Goal: Transaction & Acquisition: Download file/media

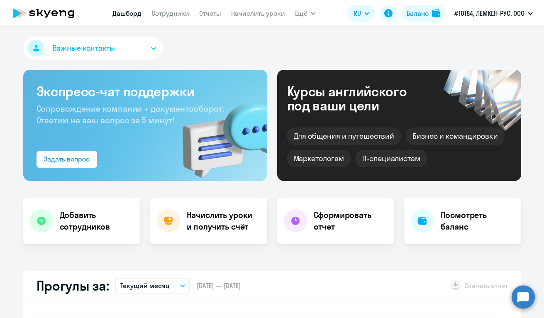
select select "30"
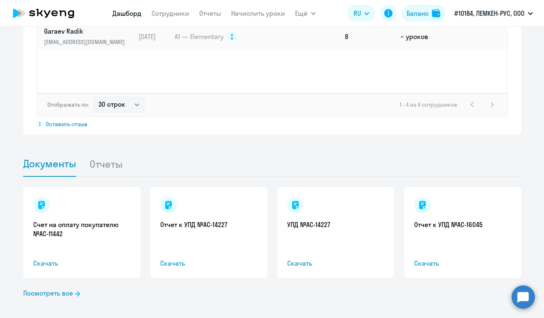
scroll to position [712, 0]
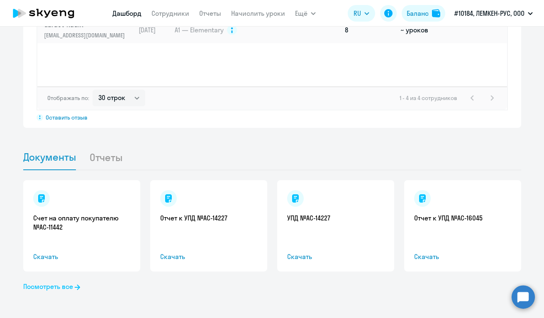
click at [49, 287] on link "Посмотреть все" at bounding box center [51, 286] width 57 height 10
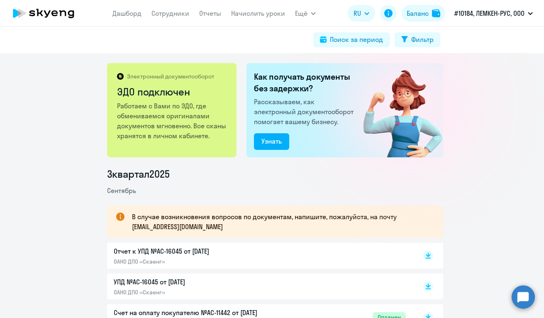
scroll to position [42, 0]
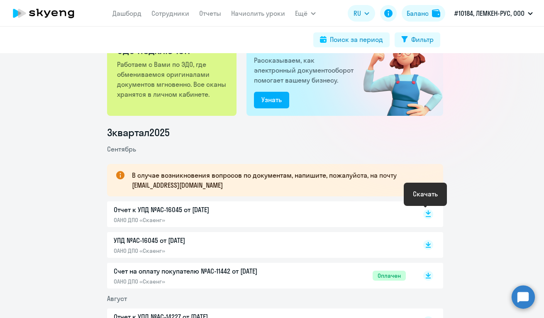
click at [424, 215] on rect at bounding box center [428, 214] width 10 height 10
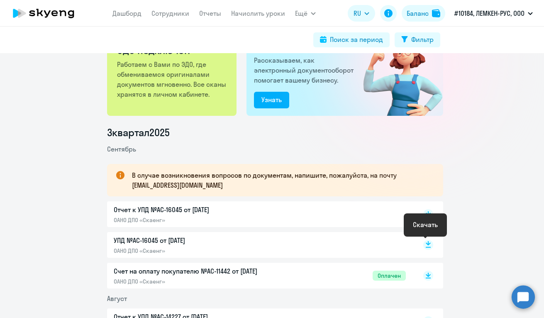
click at [426, 245] on icon at bounding box center [428, 243] width 5 height 4
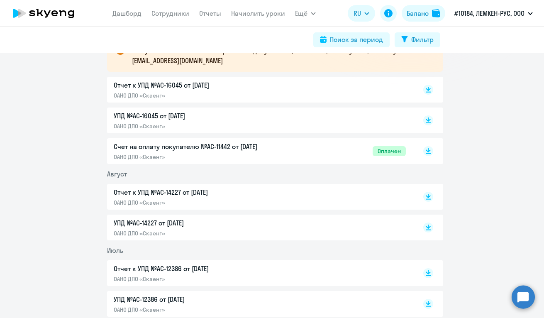
scroll to position [0, 0]
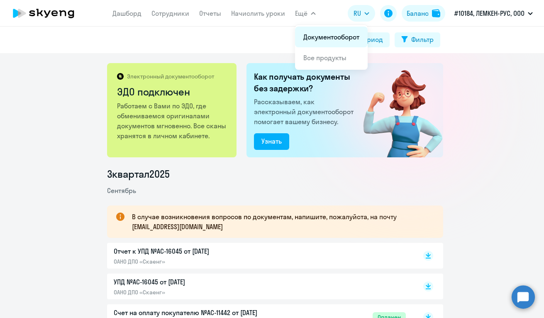
click at [316, 37] on link "Документооборот" at bounding box center [331, 37] width 56 height 8
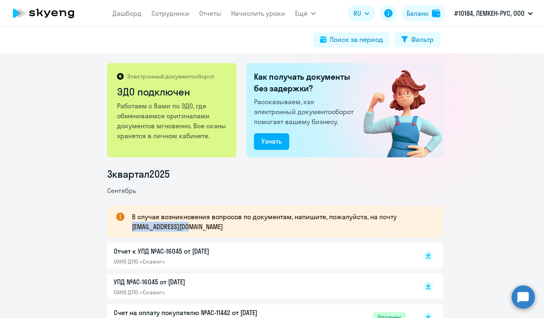
drag, startPoint x: 129, startPoint y: 227, endPoint x: 201, endPoint y: 230, distance: 71.4
click at [201, 230] on p "В случае возникновения вопросов по документам, напишите, пожалуйста, на почту […" at bounding box center [280, 222] width 296 height 20
copy p "[EMAIL_ADDRESS][DOMAIN_NAME]"
